Goal: Task Accomplishment & Management: Use online tool/utility

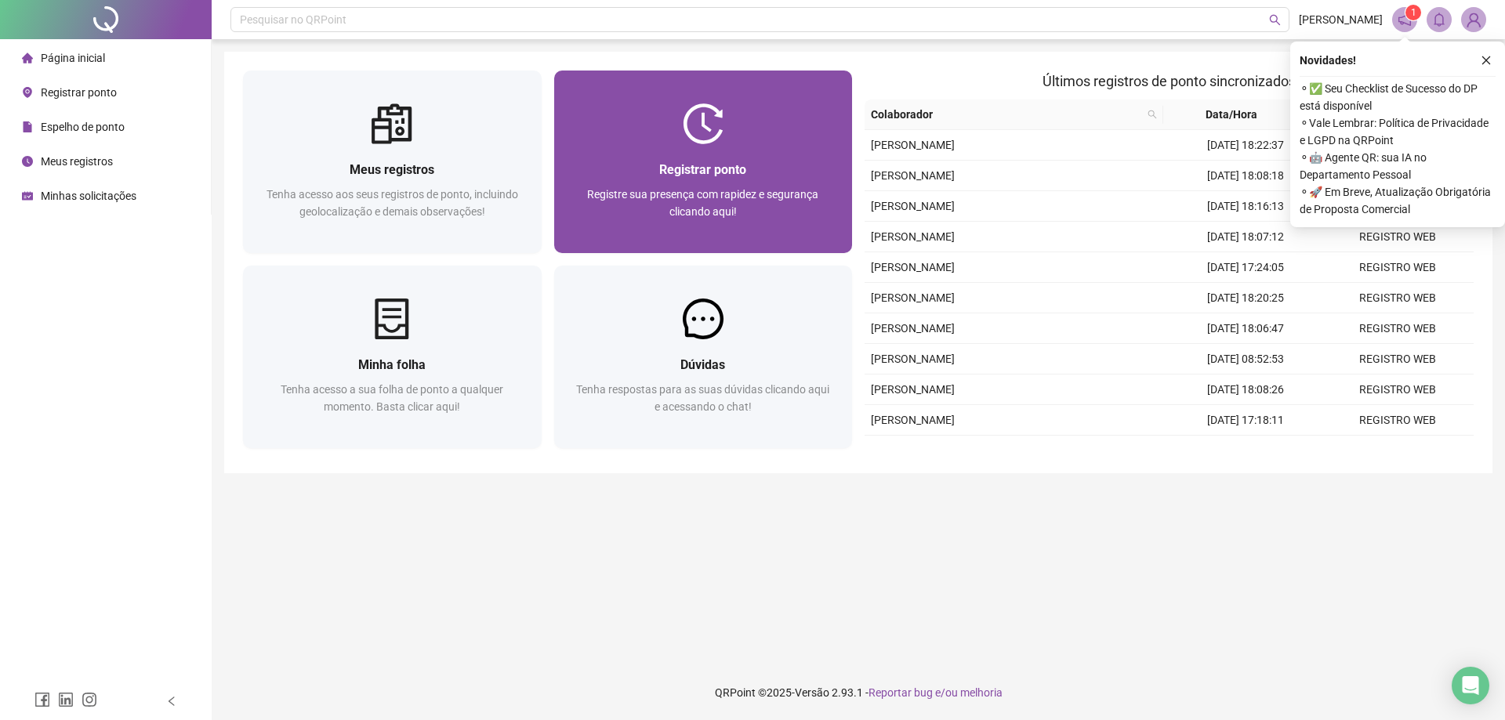
click at [793, 201] on div "Registre sua presença com rapidez e segurança clicando aqui!" at bounding box center [703, 212] width 261 height 52
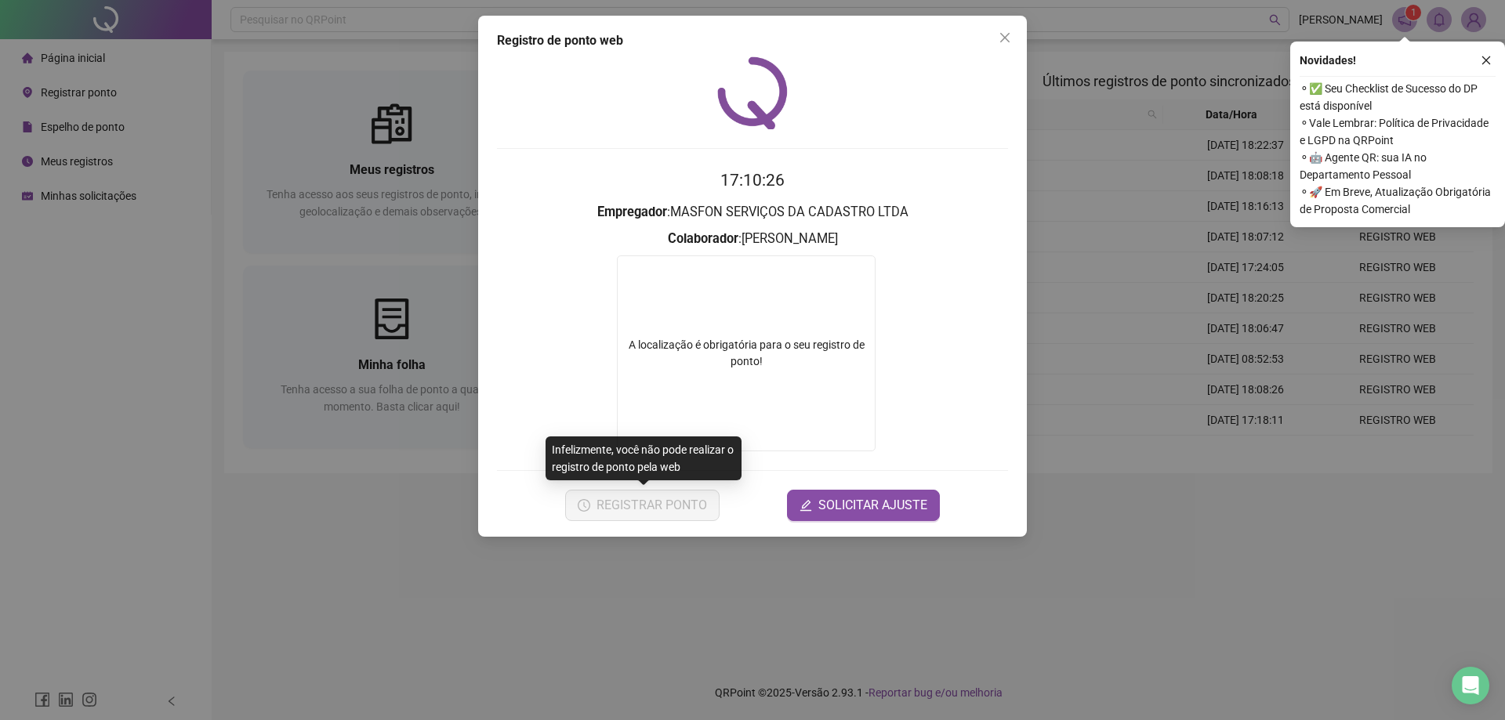
click at [556, 437] on div "Infelizmente, você não pode realizar o registro de ponto pela web" at bounding box center [644, 459] width 196 height 44
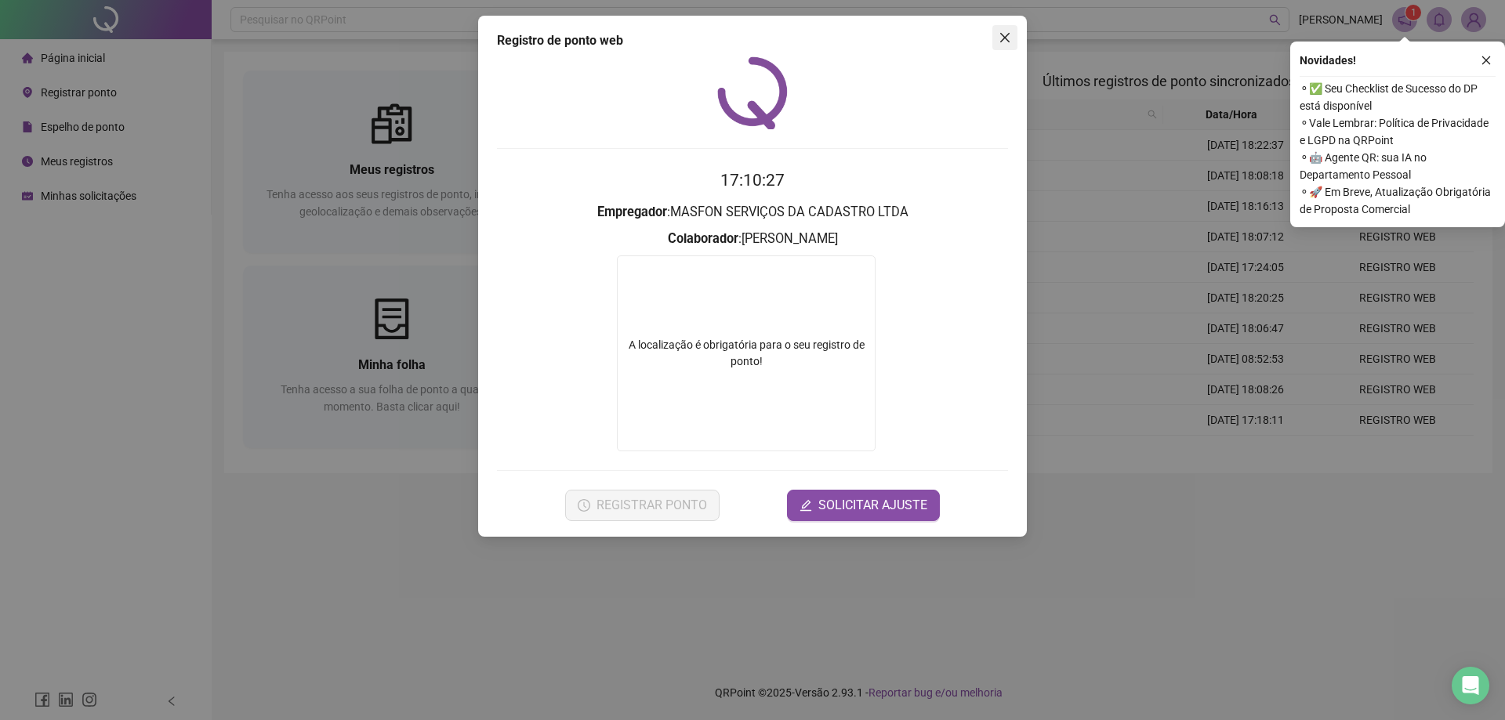
click at [1009, 37] on icon "close" at bounding box center [1005, 37] width 13 height 13
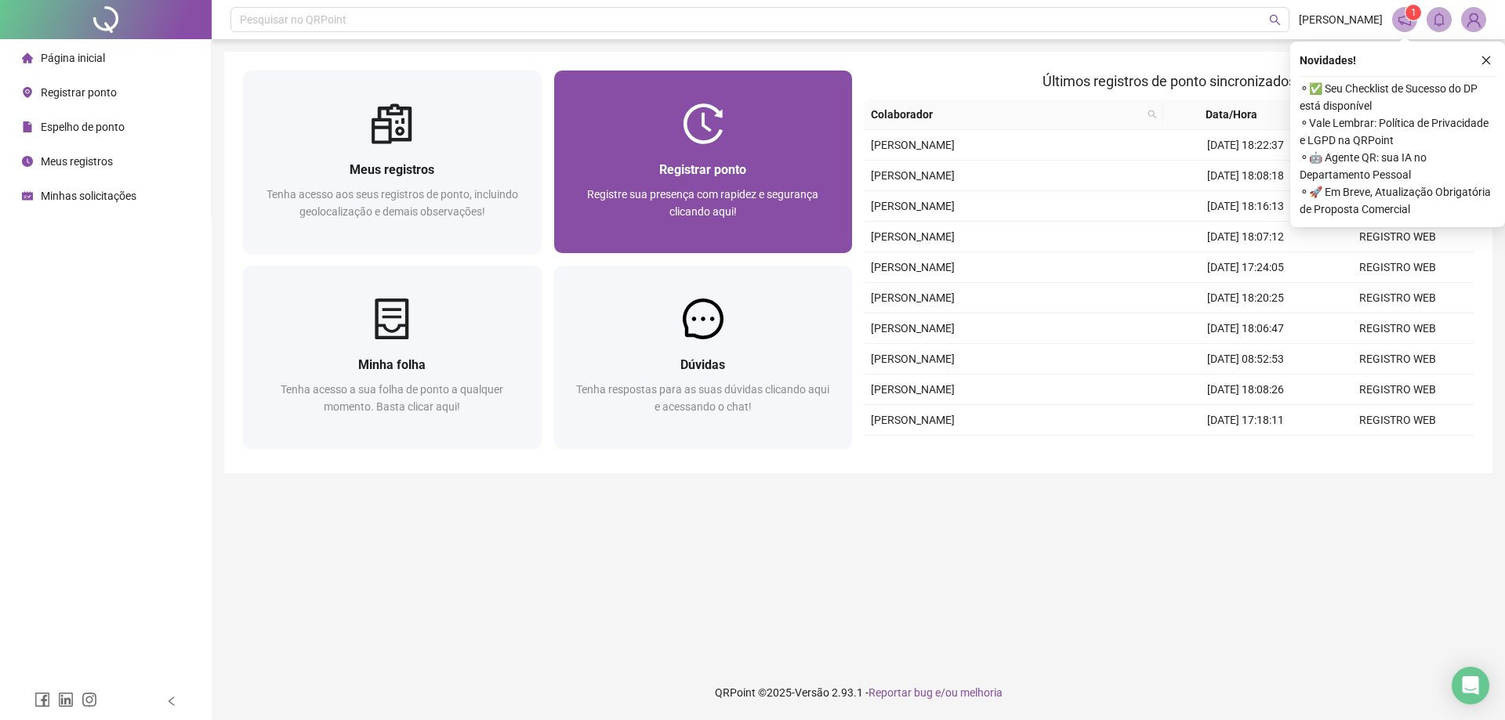
click at [666, 175] on span "Registrar ponto" at bounding box center [702, 169] width 87 height 15
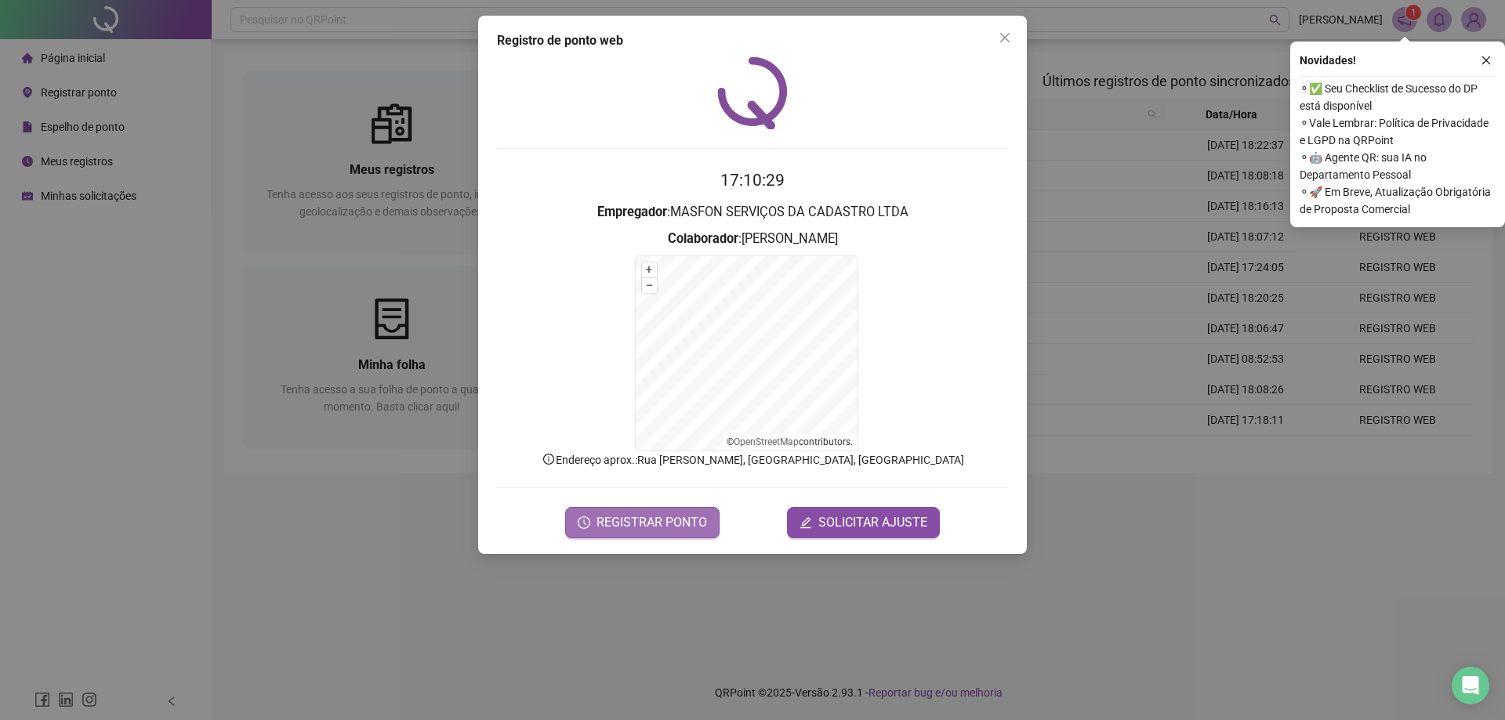
click at [618, 517] on span "REGISTRAR PONTO" at bounding box center [652, 522] width 111 height 19
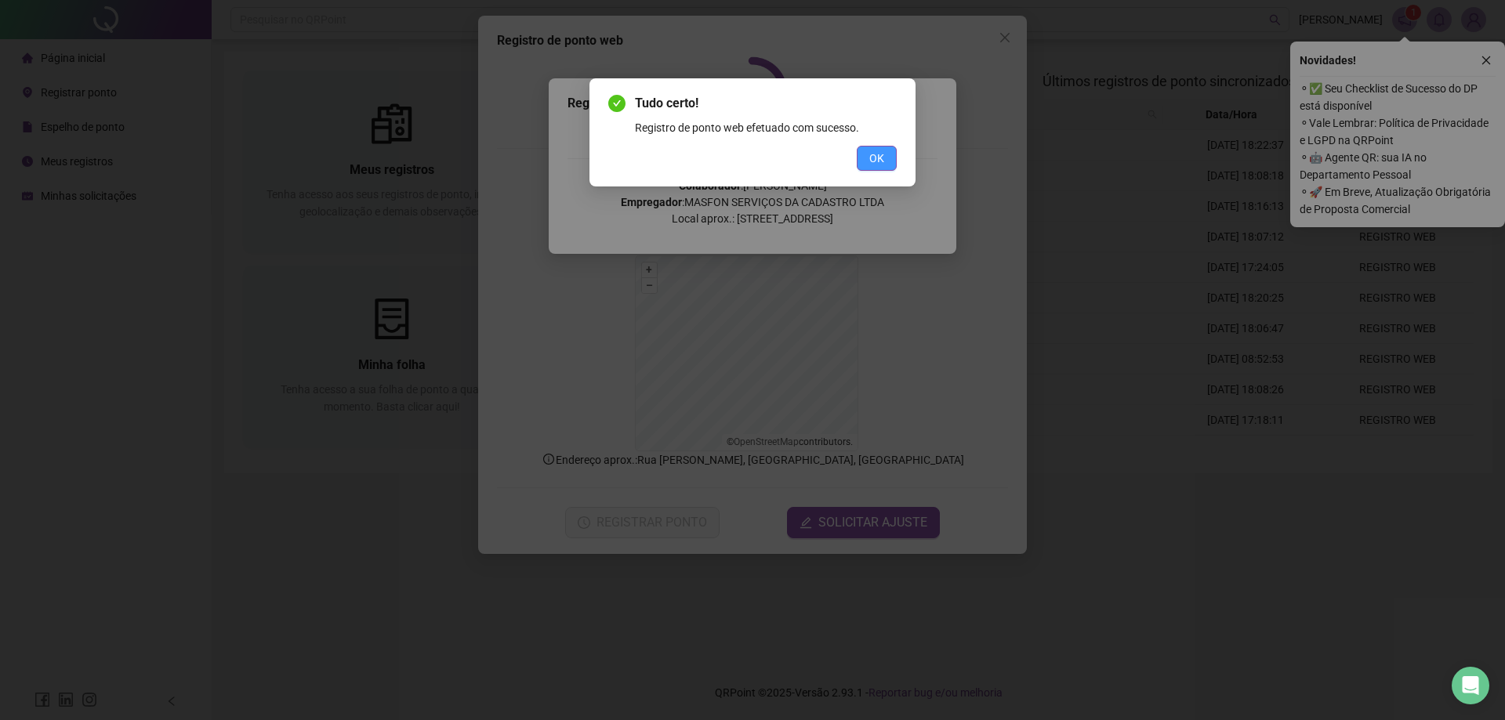
click at [873, 161] on span "OK" at bounding box center [876, 158] width 15 height 17
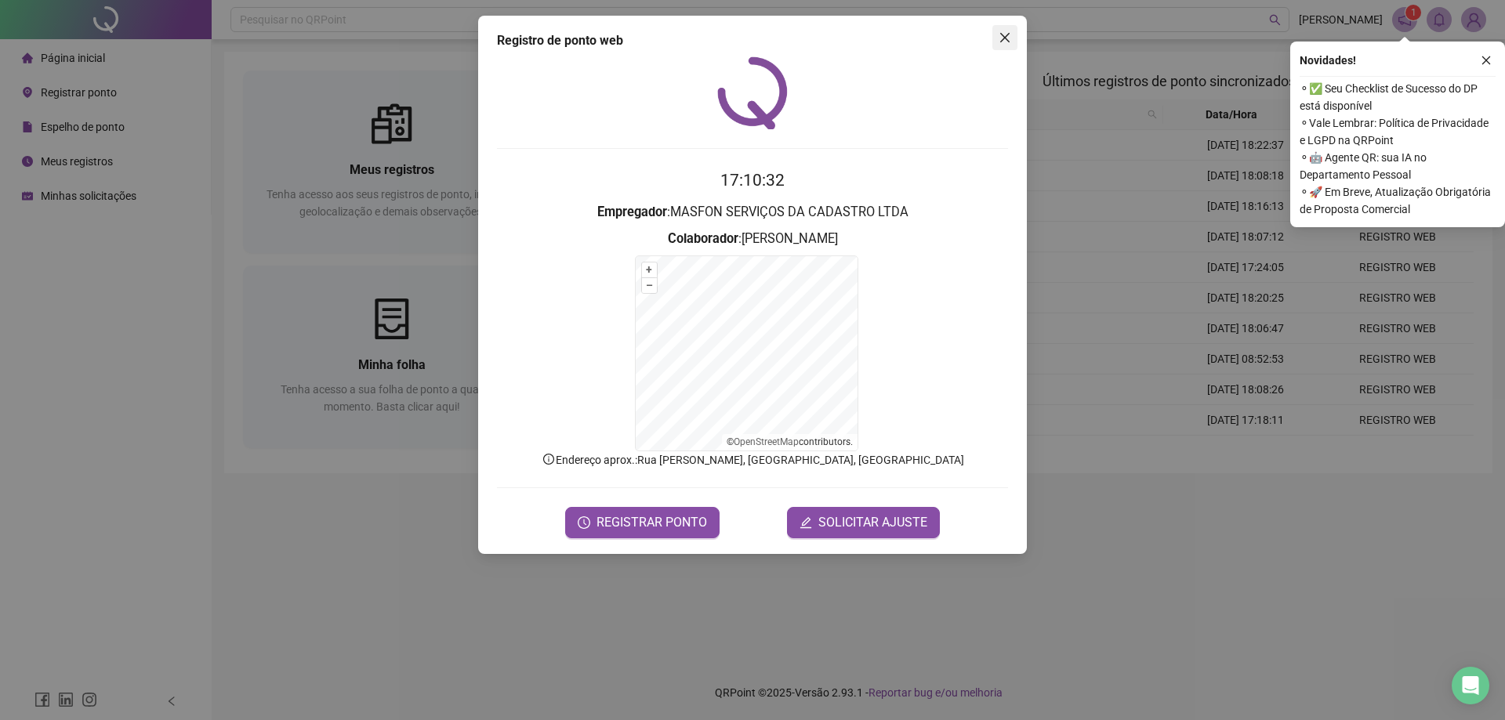
click at [1000, 45] on button "Close" at bounding box center [1004, 37] width 25 height 25
